Goal: Information Seeking & Learning: Learn about a topic

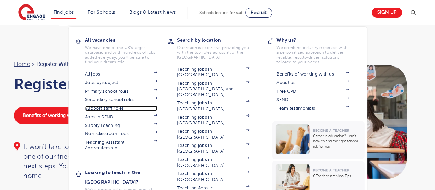
click at [106, 105] on link "Support staff roles" at bounding box center [121, 108] width 72 height 6
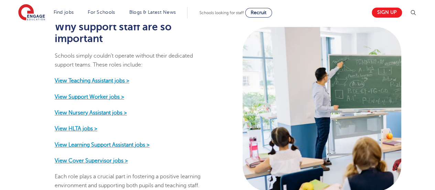
scroll to position [357, 0]
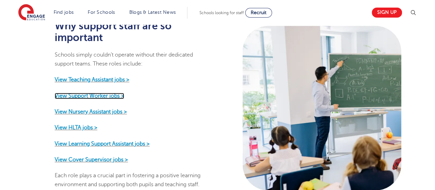
click at [69, 93] on strong "View Support Worker jobs >" at bounding box center [89, 96] width 69 height 6
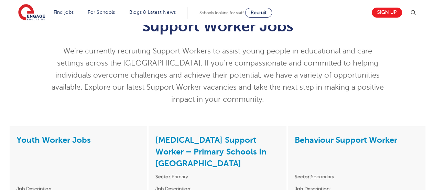
scroll to position [19, 0]
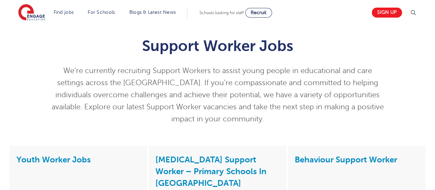
drag, startPoint x: 308, startPoint y: 133, endPoint x: 23, endPoint y: 84, distance: 289.0
click at [23, 84] on div "Support Worker Jobs We’re currently recruiting Support Workers to assist young …" at bounding box center [217, 79] width 417 height 105
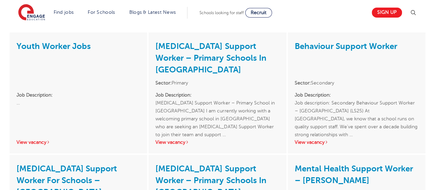
scroll to position [131, 0]
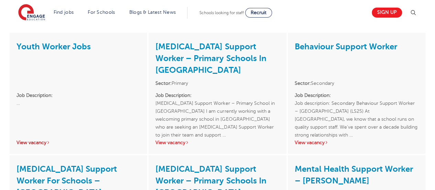
click at [28, 141] on link "View vacancy" at bounding box center [34, 142] width 34 height 5
click at [318, 142] on link "View vacancy" at bounding box center [312, 142] width 34 height 5
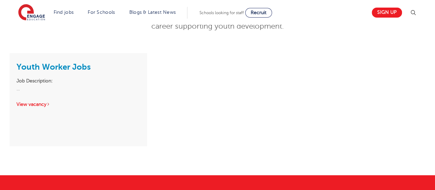
scroll to position [125, 0]
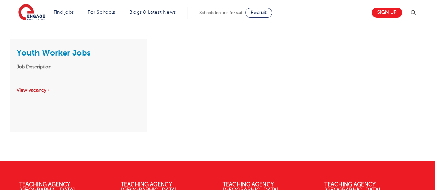
click at [29, 90] on link "View vacancy" at bounding box center [34, 89] width 34 height 5
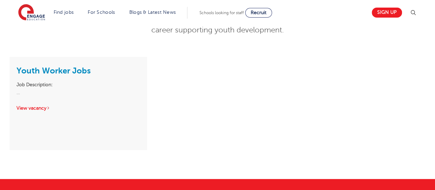
scroll to position [113, 0]
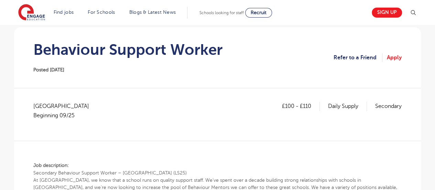
scroll to position [61, 0]
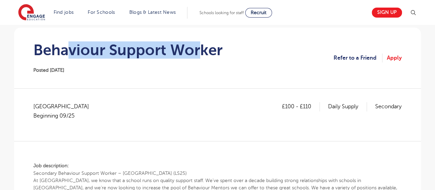
drag, startPoint x: 71, startPoint y: 51, endPoint x: 202, endPoint y: 46, distance: 131.2
click at [202, 46] on h1 "Behaviour Support Worker" at bounding box center [127, 49] width 189 height 17
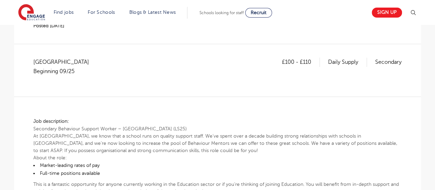
scroll to position [0, 0]
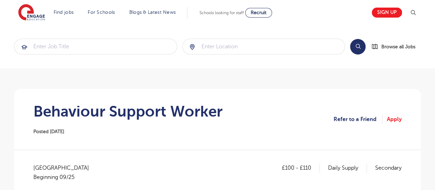
click at [117, 168] on div "£100 - £110 Daily Supply Secondary [GEOGRAPHIC_DATA] Beginning 09/25" at bounding box center [217, 175] width 368 height 25
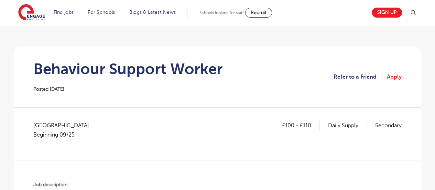
scroll to position [43, 0]
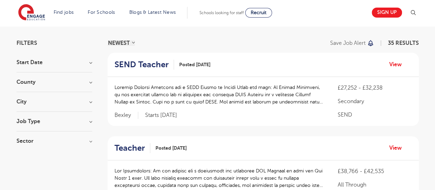
scroll to position [41, 0]
click at [34, 84] on h3 "County" at bounding box center [55, 82] width 76 height 6
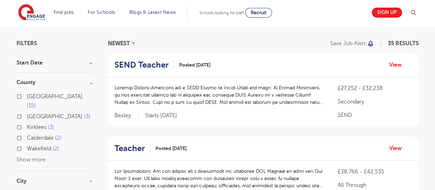
click at [19, 156] on button "Show more" at bounding box center [31, 159] width 29 height 6
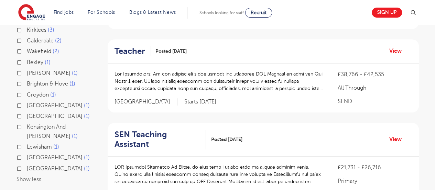
scroll to position [139, 0]
click at [27, 111] on label "Islington 1" at bounding box center [58, 115] width 63 height 9
click at [27, 113] on input "Islington 1" at bounding box center [29, 115] width 4 height 4
checkbox input "true"
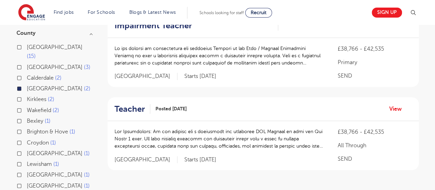
scroll to position [90, 0]
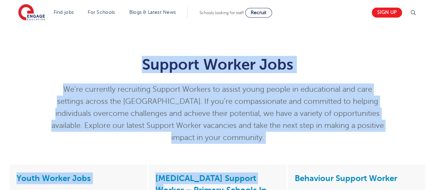
drag, startPoint x: 145, startPoint y: 64, endPoint x: 255, endPoint y: 174, distance: 156.7
click at [150, 134] on p "We’re currently recruiting Support Workers to assist young people in educationa…" at bounding box center [218, 113] width 338 height 60
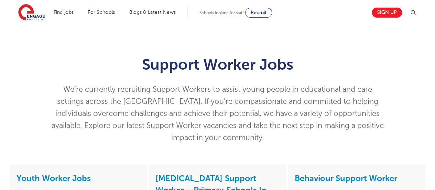
scroll to position [1, 0]
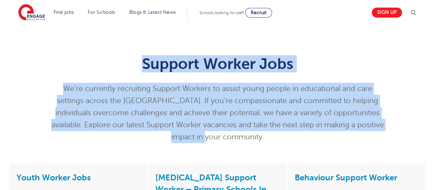
drag, startPoint x: 146, startPoint y: 62, endPoint x: 238, endPoint y: 139, distance: 120.2
click at [238, 139] on div "Support Worker Jobs We’re currently recruiting Support Workers to assist young …" at bounding box center [218, 99] width 338 height 88
click at [238, 139] on p "We’re currently recruiting Support Workers to assist young people in educationa…" at bounding box center [218, 113] width 338 height 60
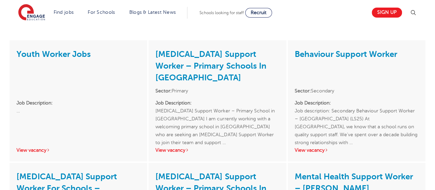
scroll to position [125, 0]
